Goal: Information Seeking & Learning: Learn about a topic

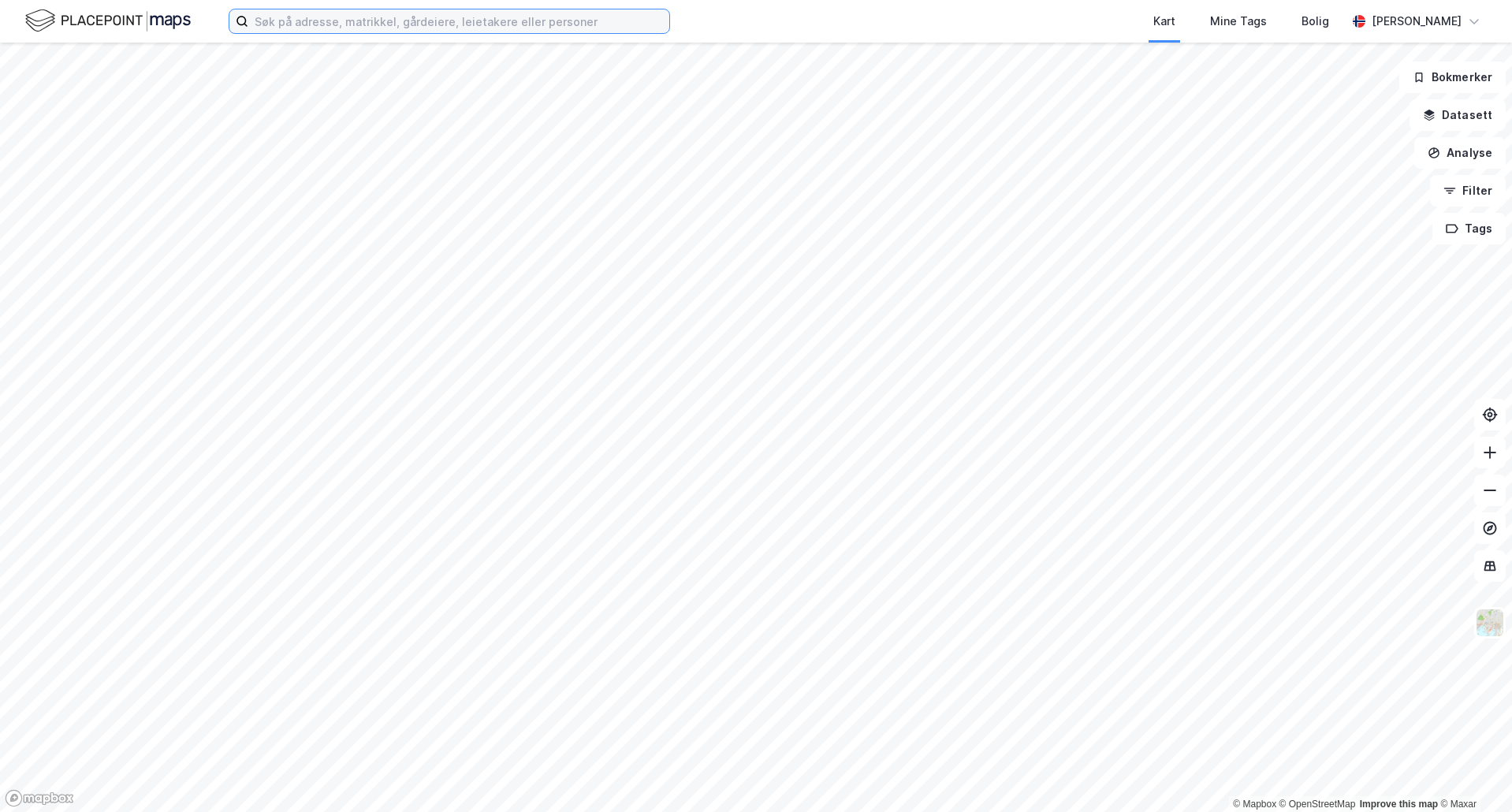
click at [444, 20] on input at bounding box center [459, 21] width 421 height 23
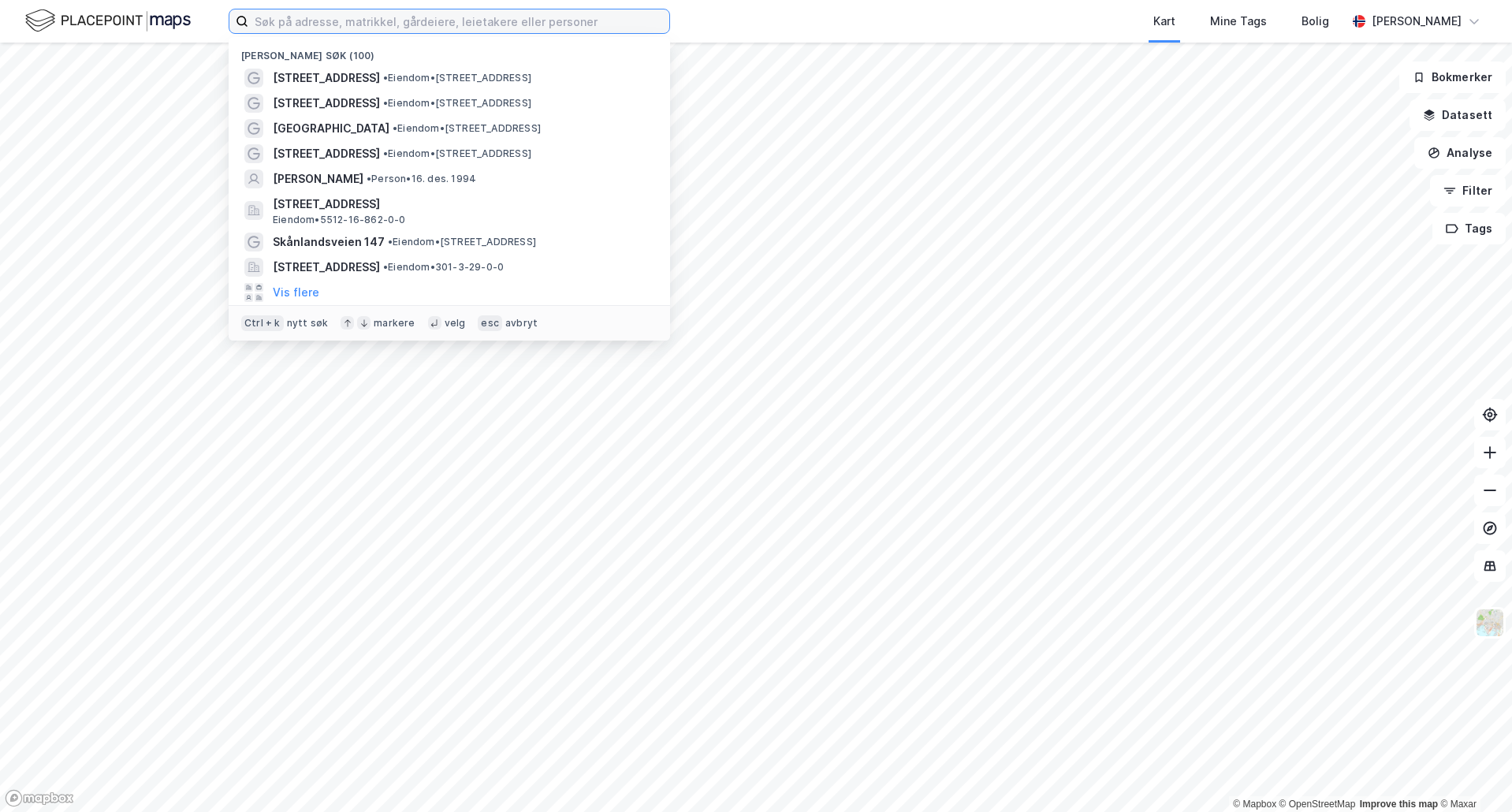
click at [343, 17] on input at bounding box center [459, 21] width 421 height 23
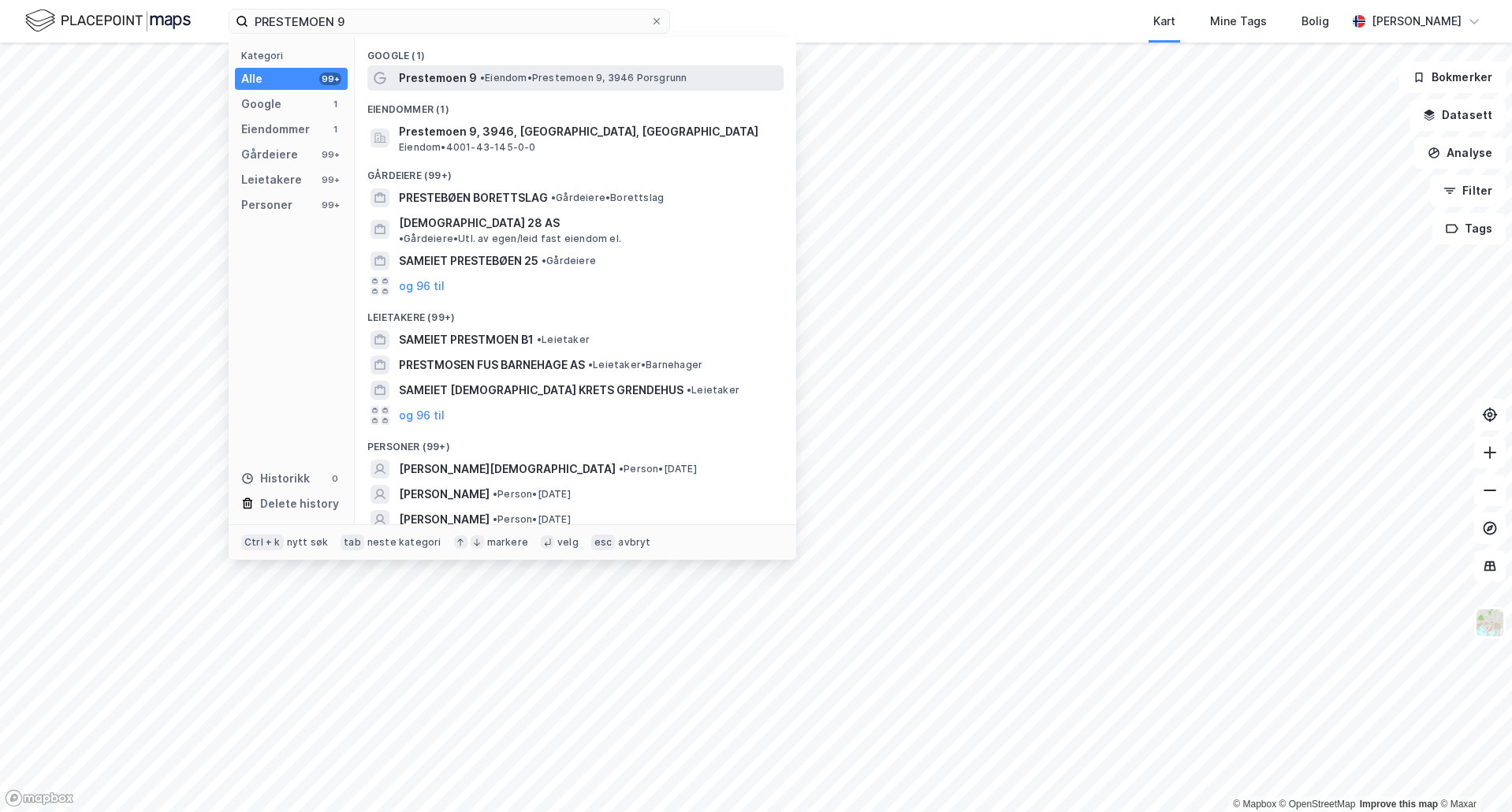
click at [504, 69] on div "Prestemoen 9 • Eiendom • Prestemoen 9, 3946 Porsgrunn" at bounding box center [589, 77] width 381 height 19
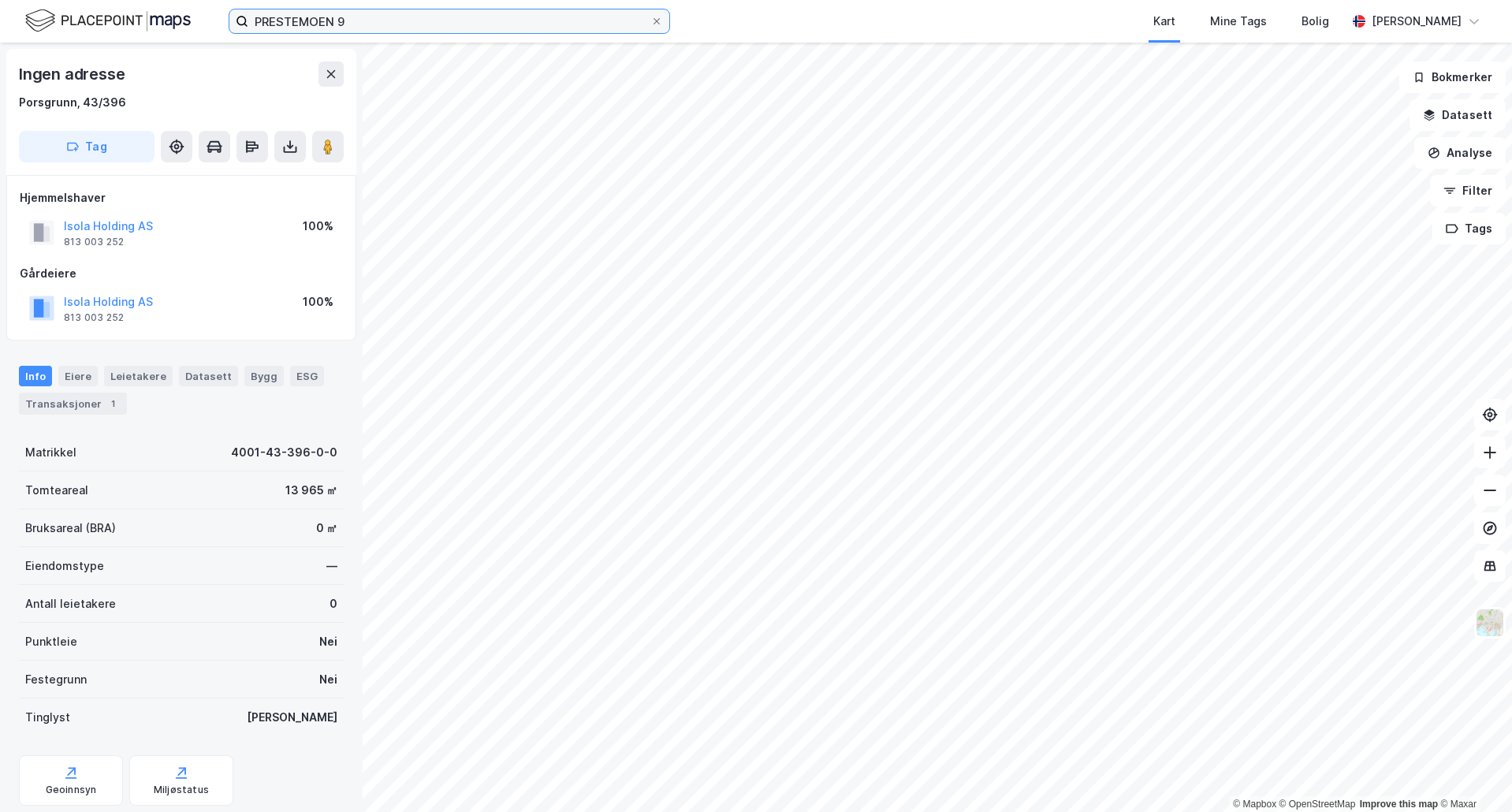
click at [321, 28] on input "PRESTEMOEN 9" at bounding box center [449, 21] width 402 height 23
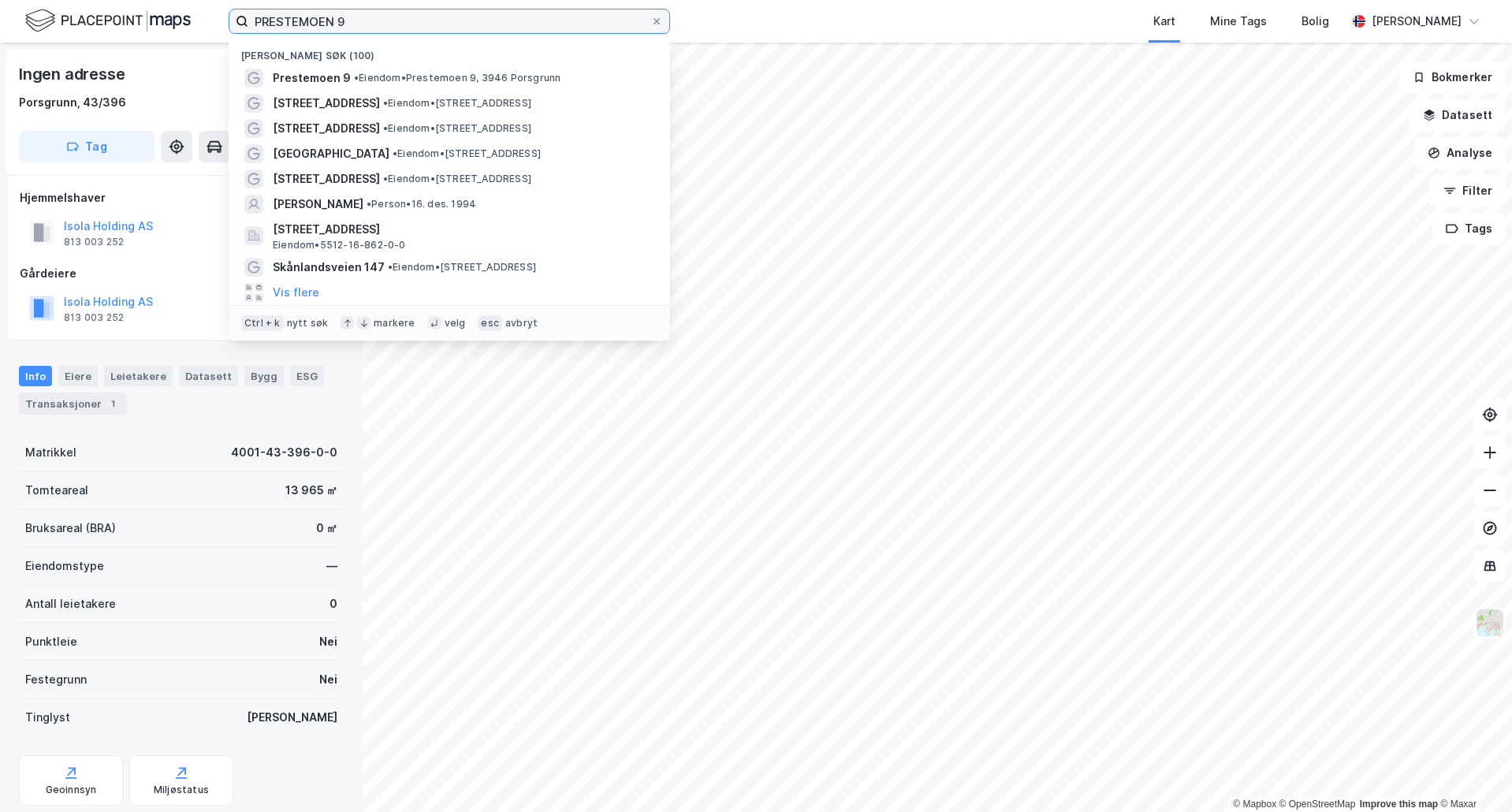
click at [321, 28] on input "PRESTEMOEN 9" at bounding box center [449, 21] width 402 height 23
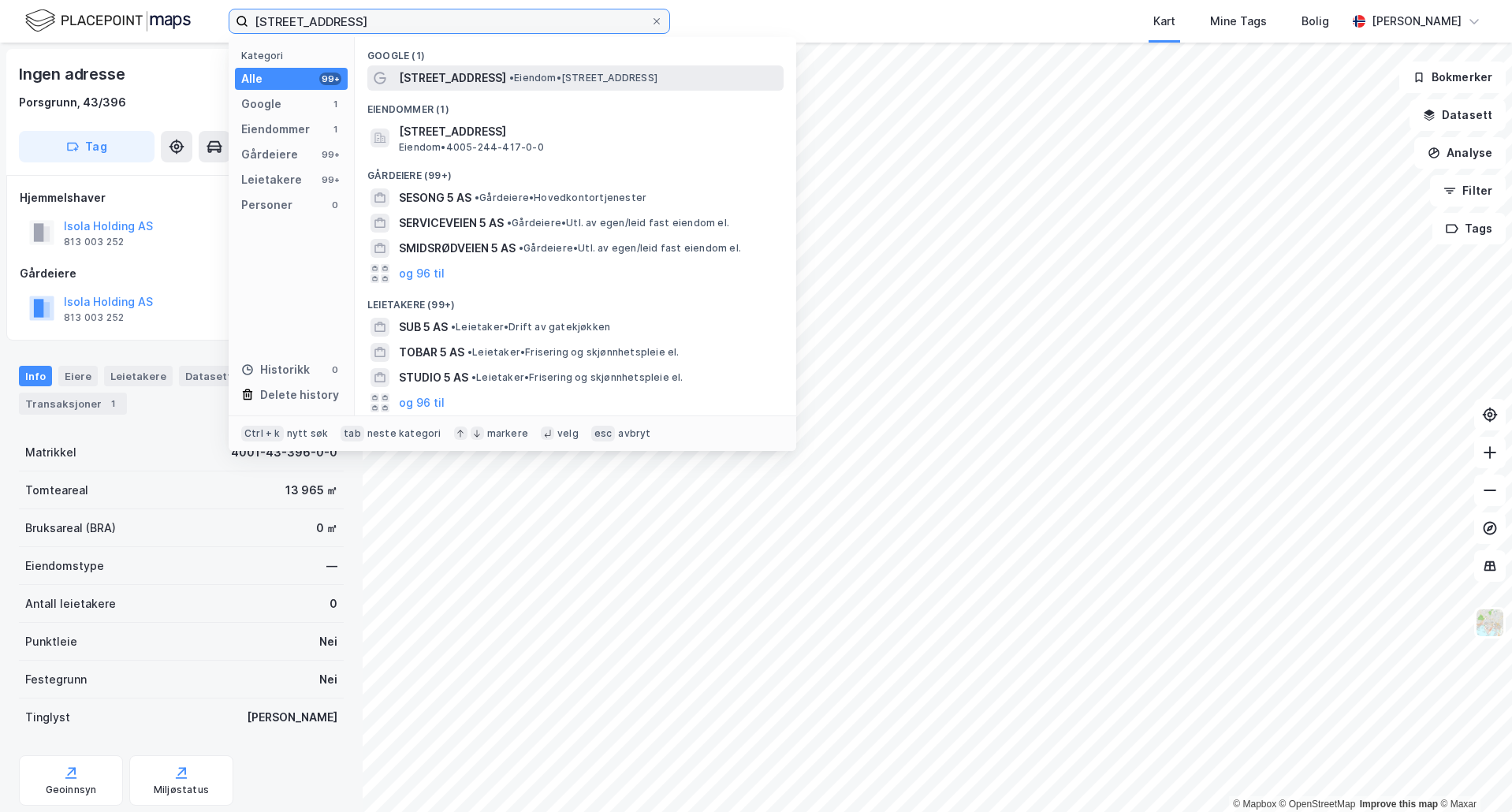
type input "[STREET_ADDRESS]"
click at [440, 81] on span "[STREET_ADDRESS]" at bounding box center [452, 77] width 107 height 19
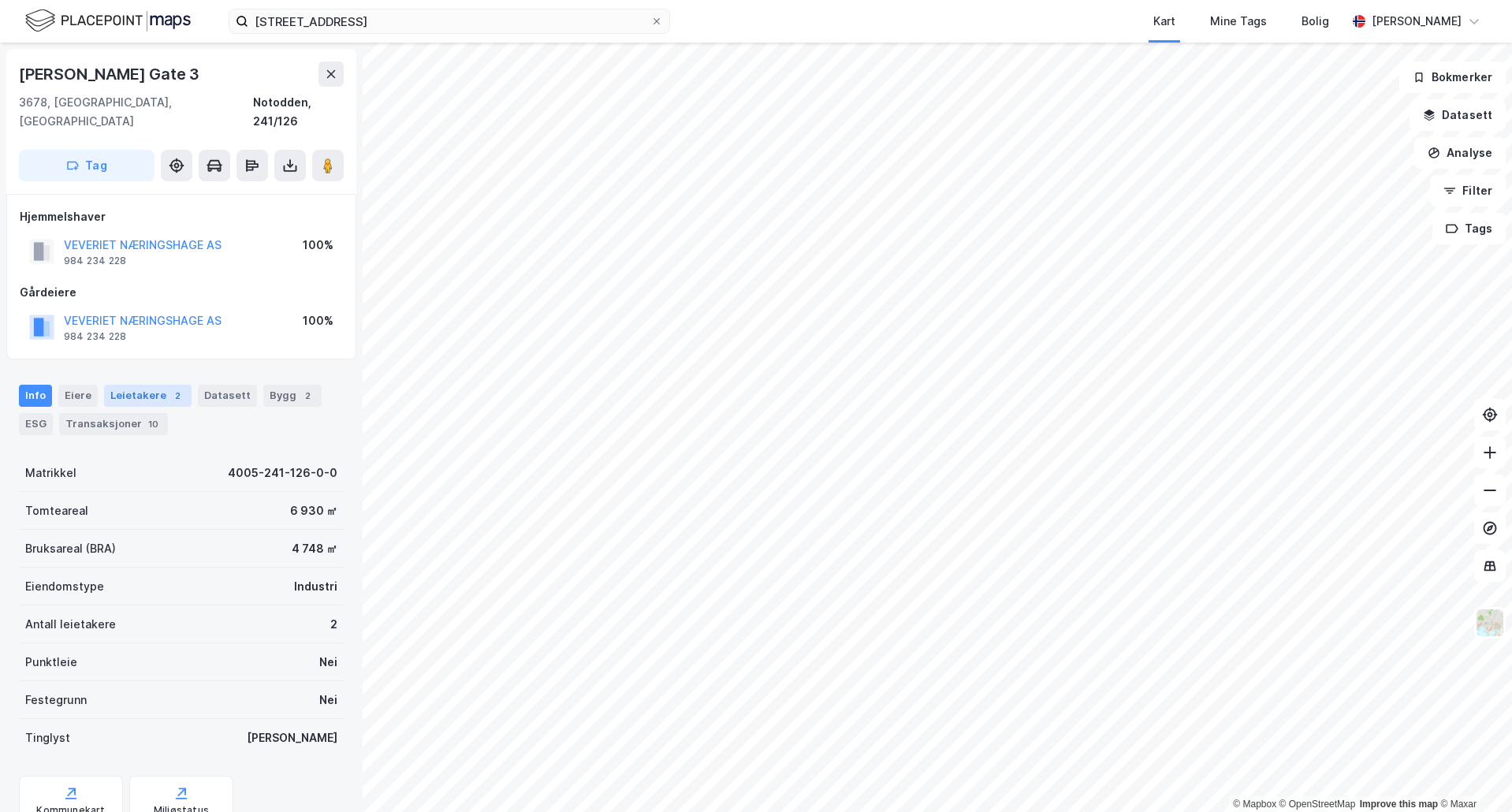
click at [121, 385] on div "Leietakere 2" at bounding box center [148, 395] width 87 height 22
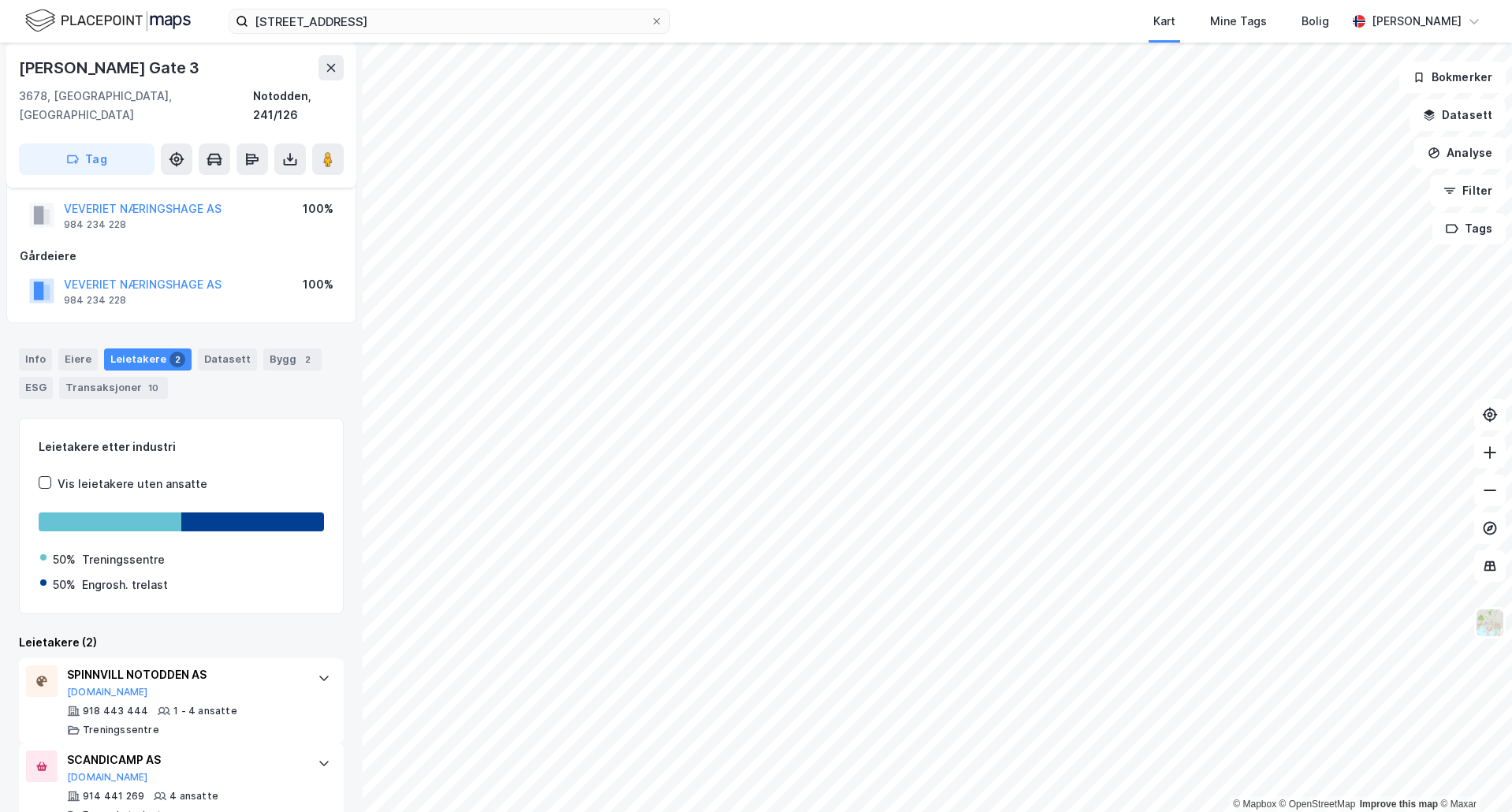
scroll to position [52, 0]
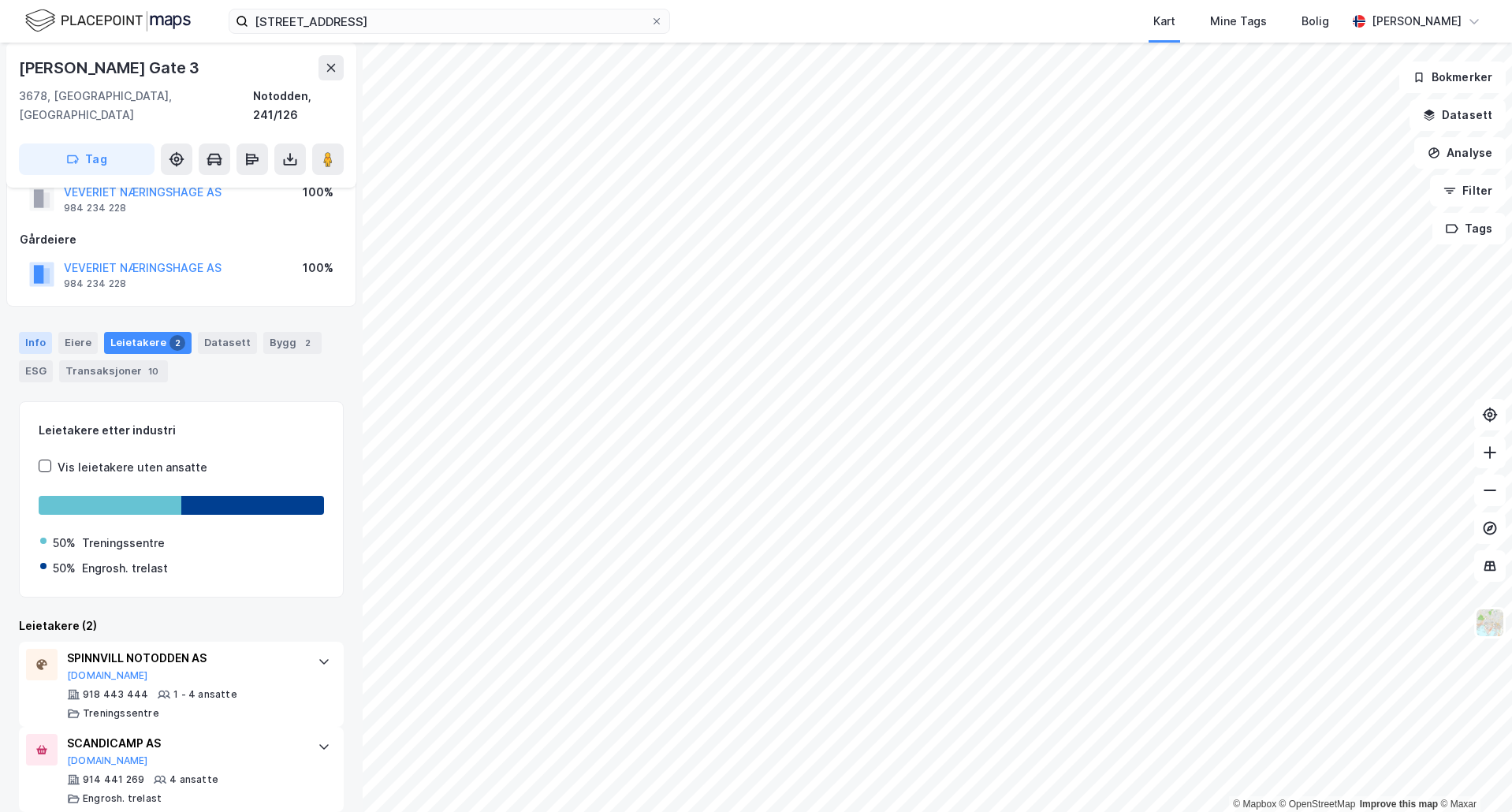
click at [40, 332] on div "Info" at bounding box center [35, 343] width 33 height 22
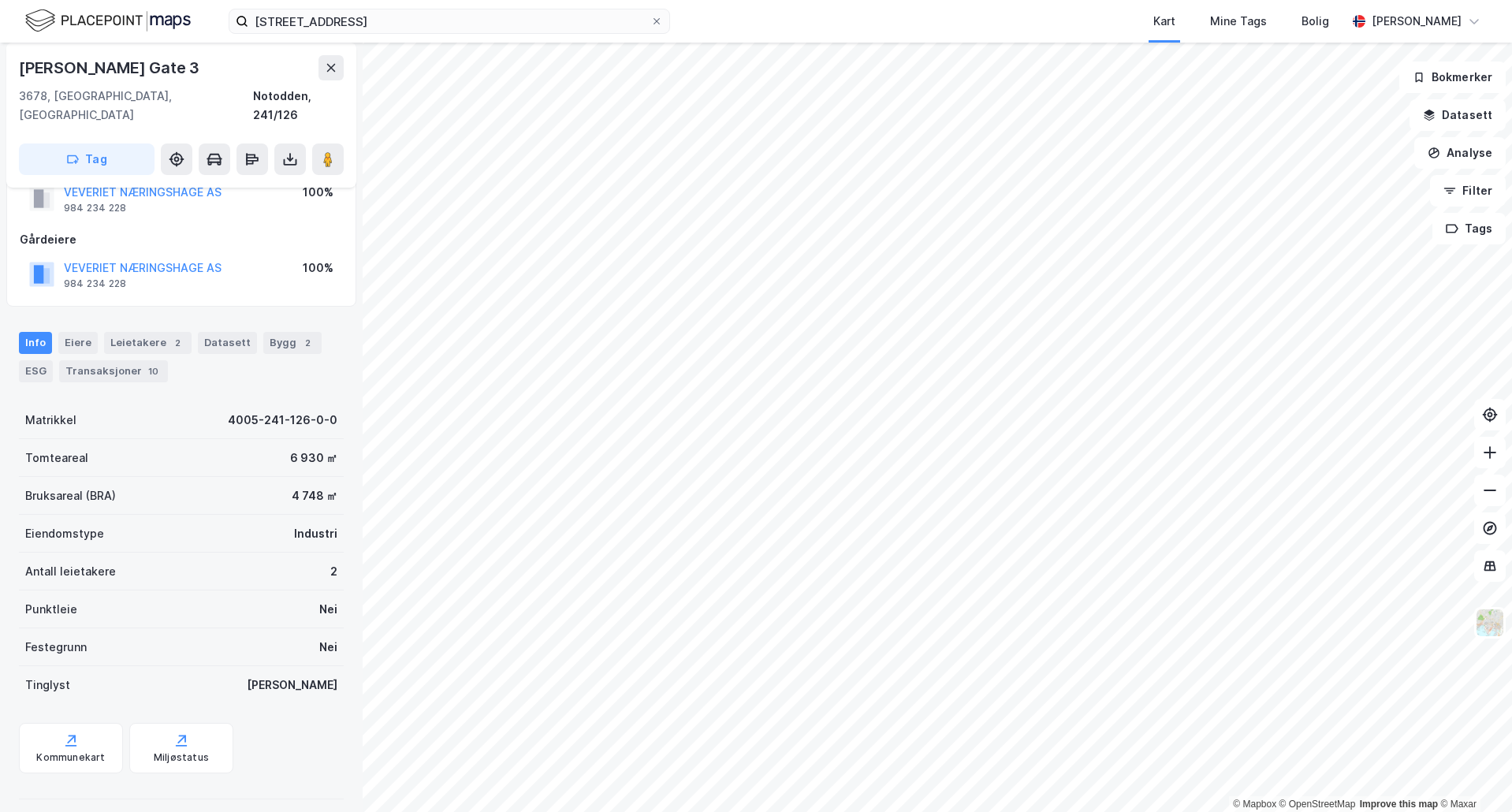
scroll to position [47, 0]
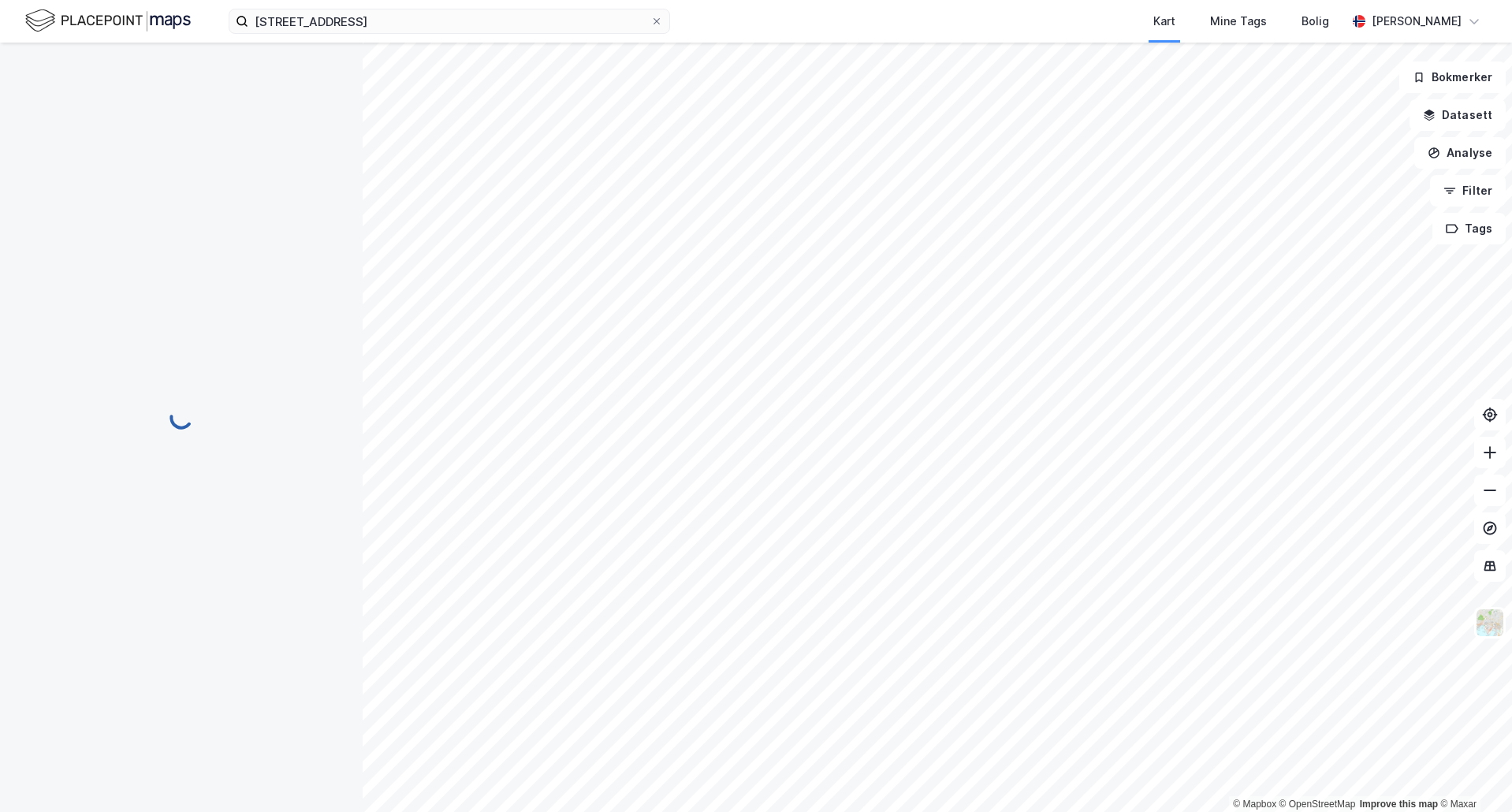
scroll to position [47, 0]
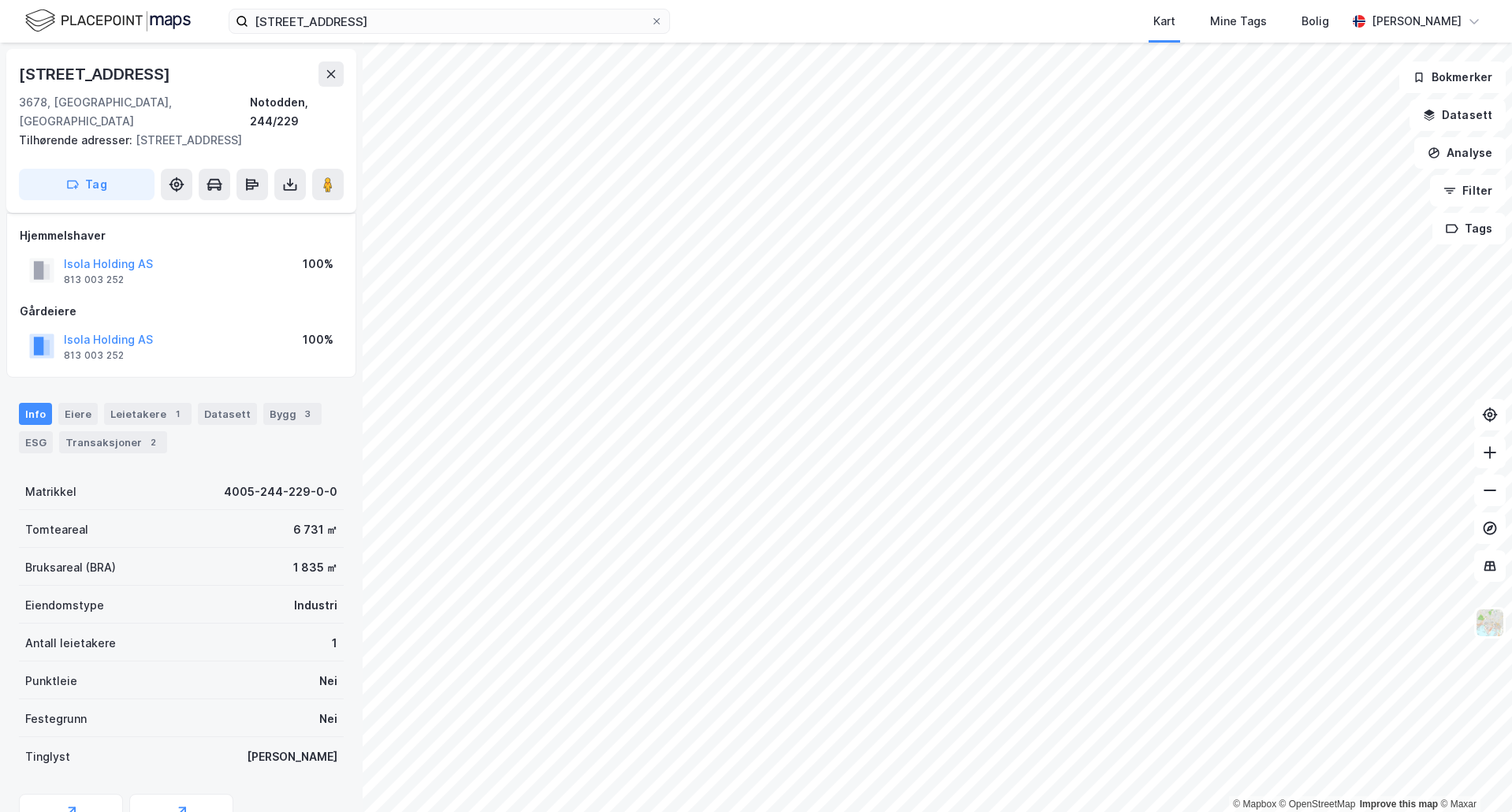
scroll to position [47, 0]
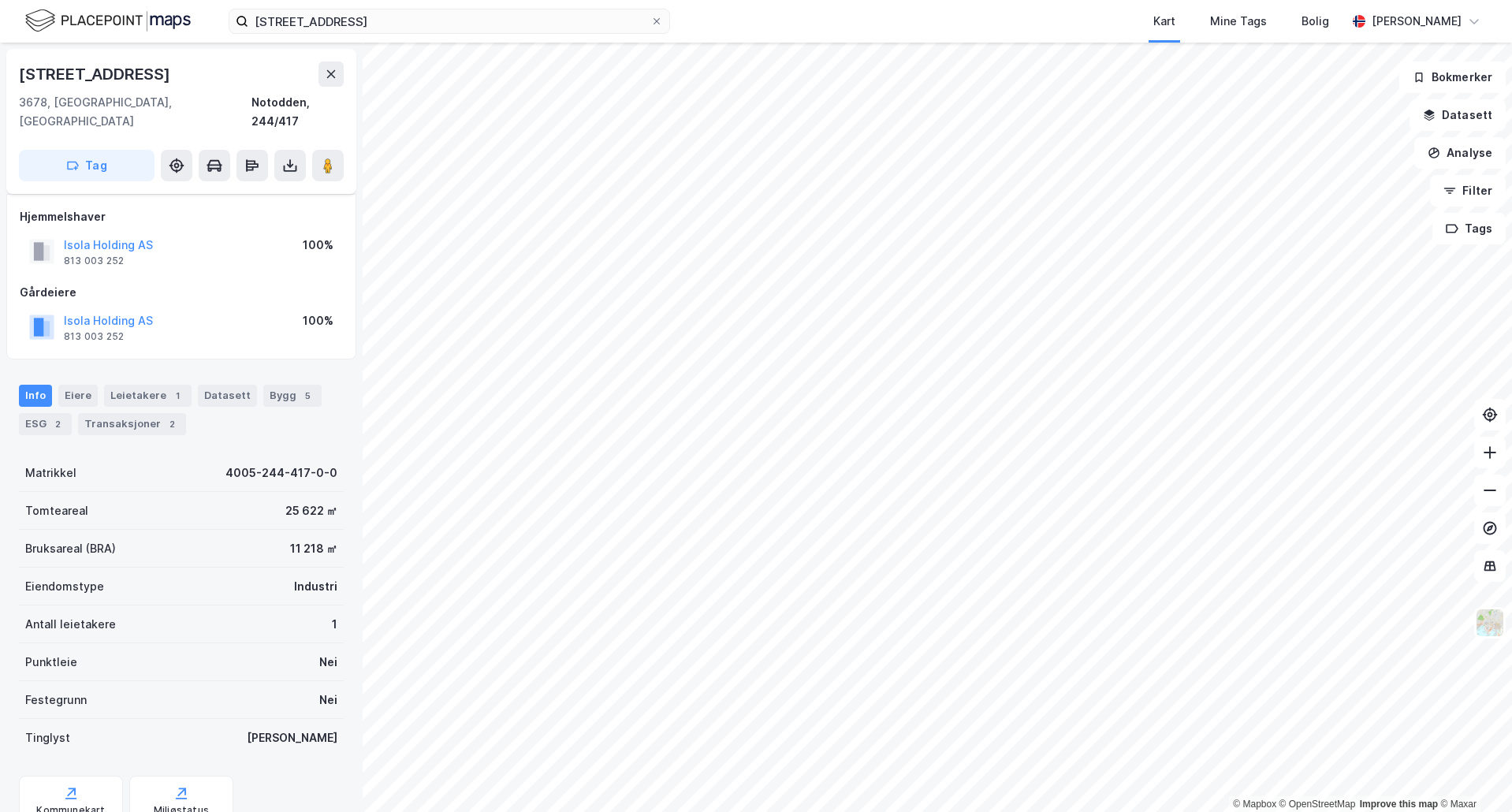
scroll to position [47, 0]
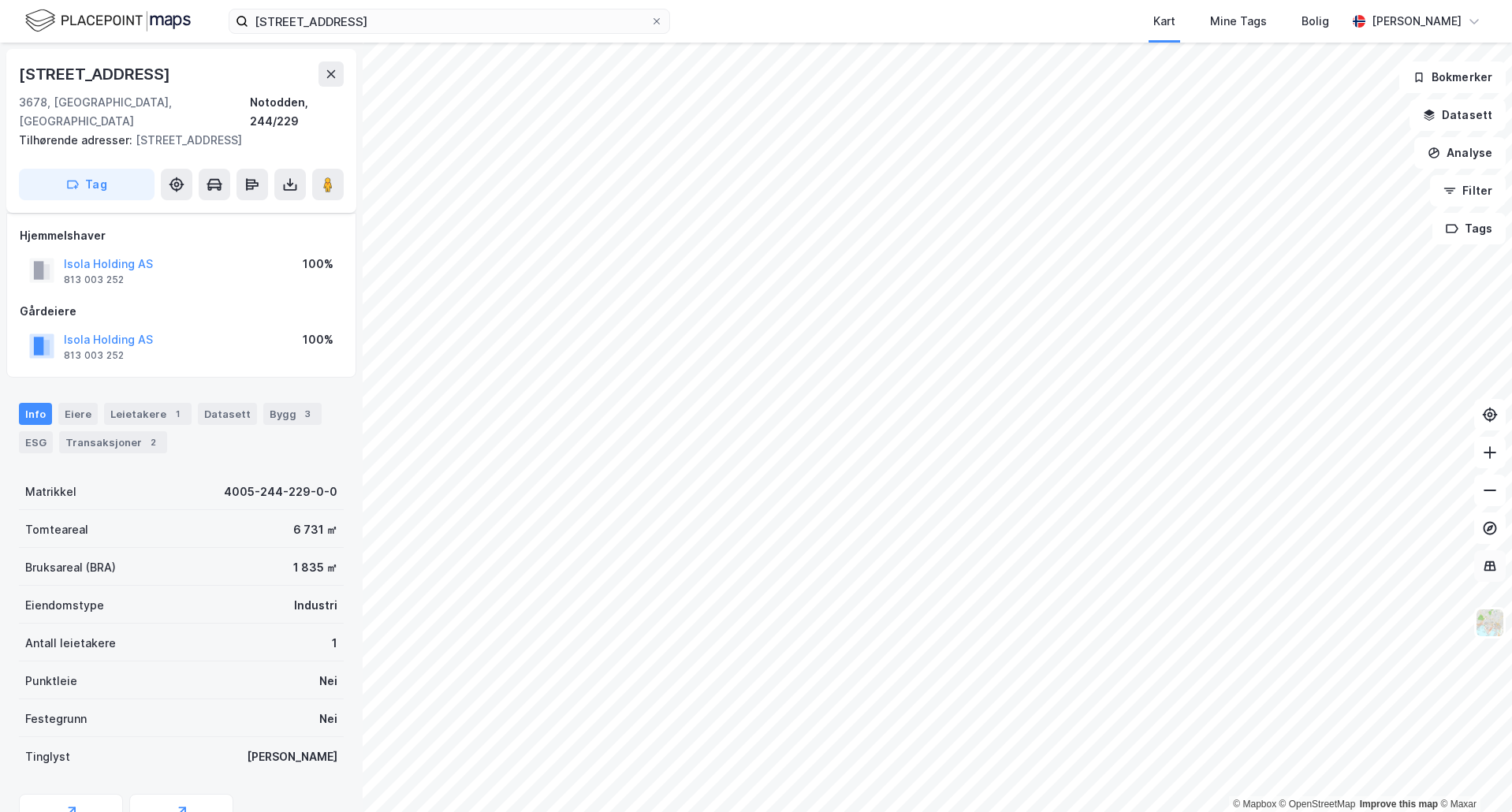
scroll to position [47, 0]
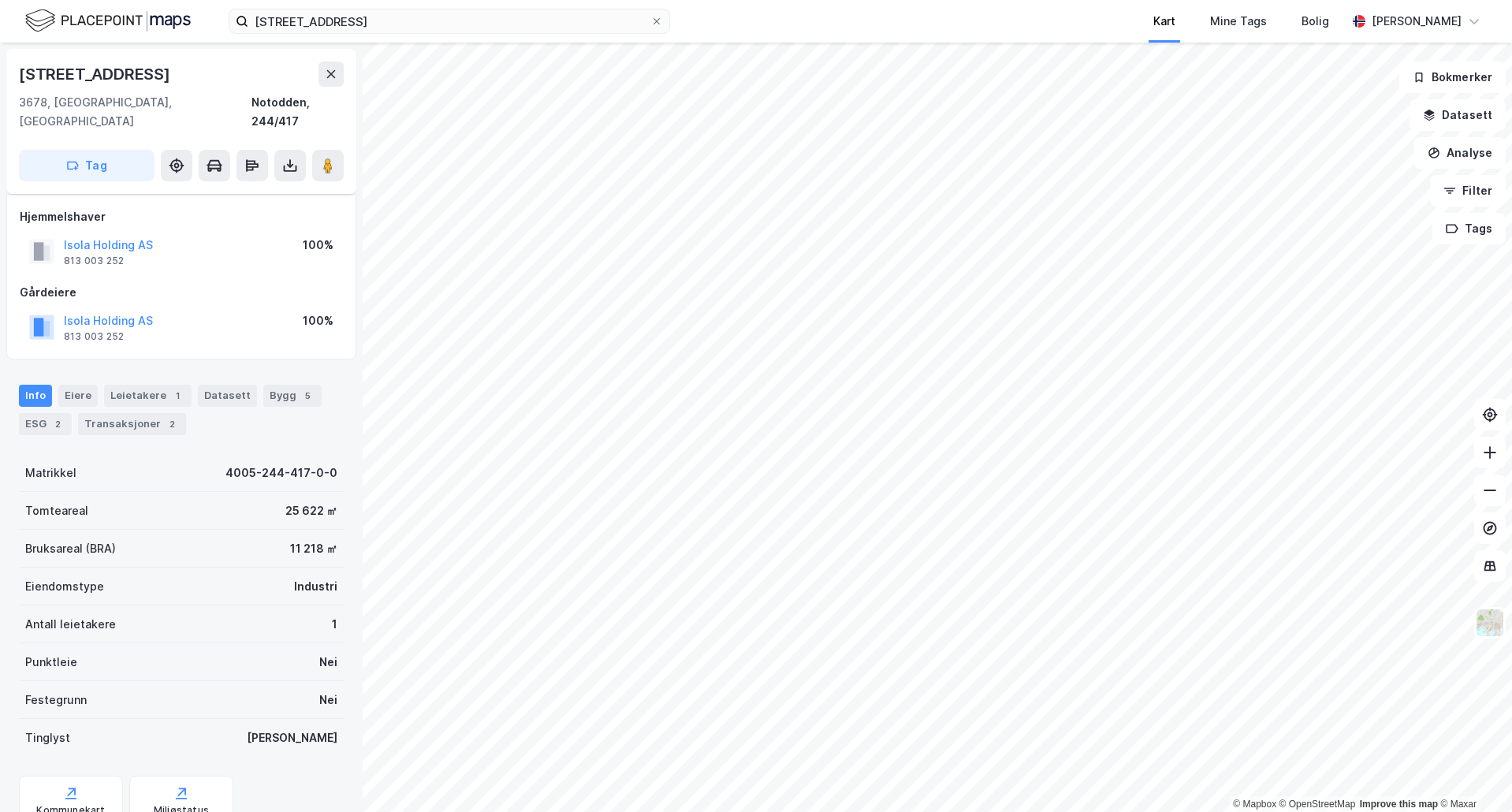
scroll to position [47, 0]
